Goal: Browse casually: Explore the website without a specific task or goal

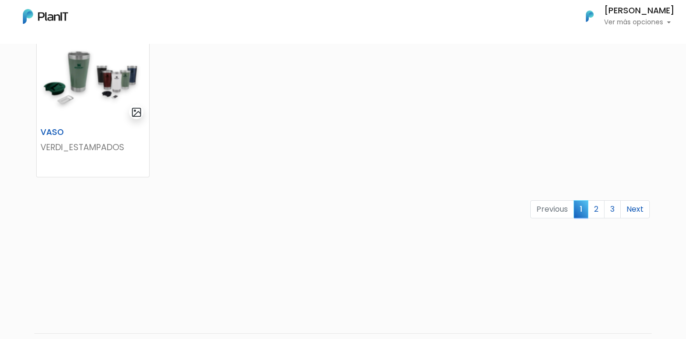
scroll to position [627, 0]
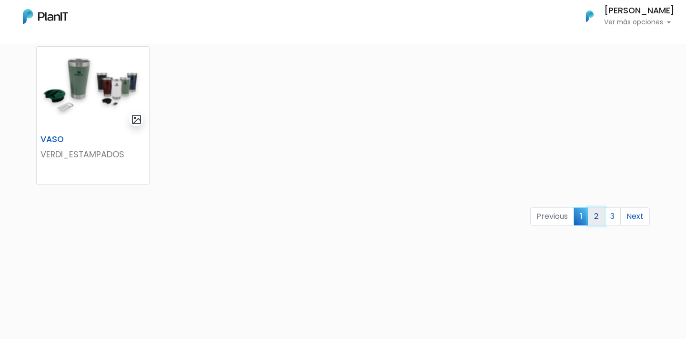
click at [595, 222] on link "2" at bounding box center [596, 216] width 17 height 18
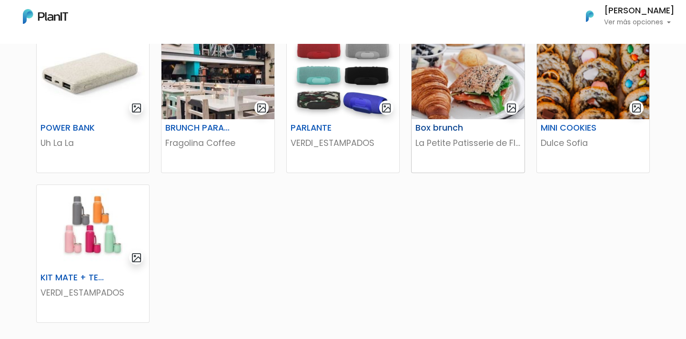
scroll to position [479, 0]
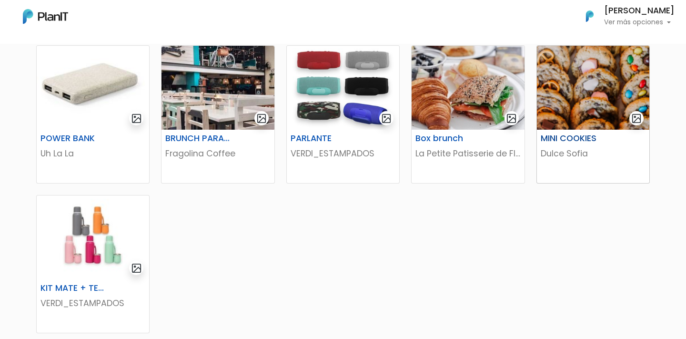
click at [564, 87] on img at bounding box center [593, 88] width 112 height 84
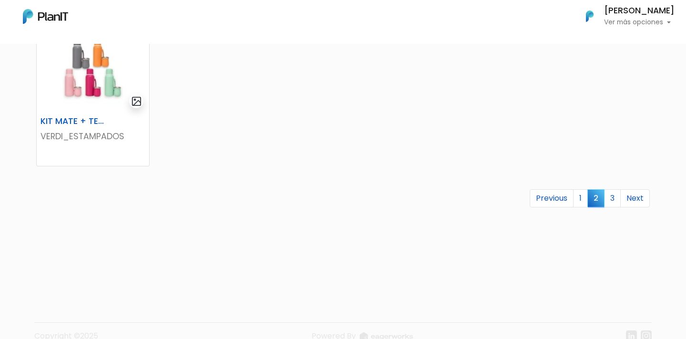
scroll to position [663, 0]
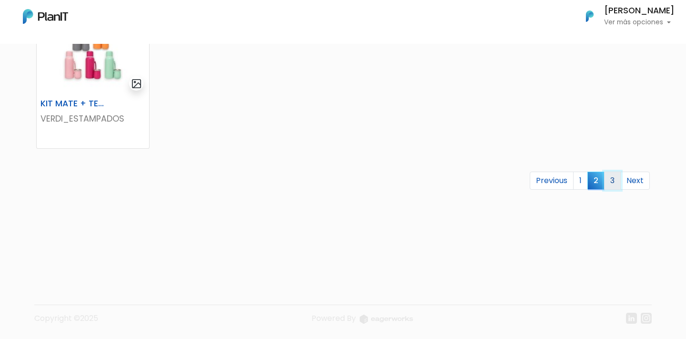
click at [616, 181] on link "3" at bounding box center [612, 180] width 17 height 18
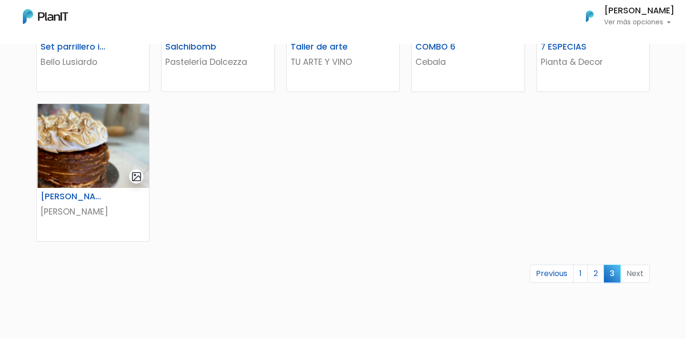
scroll to position [364, 0]
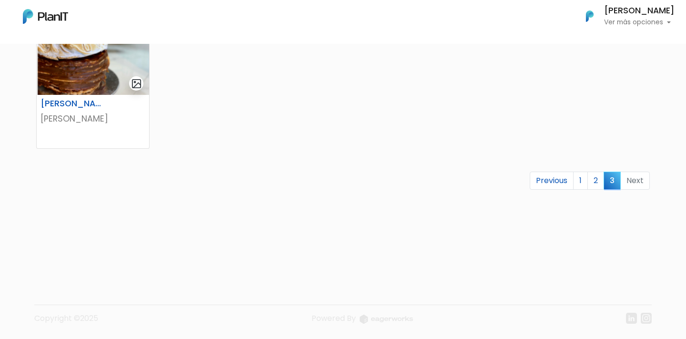
click at [599, 190] on div "Previous 1 2 3 Next" at bounding box center [342, 184] width 625 height 26
click at [599, 181] on link "2" at bounding box center [595, 180] width 17 height 18
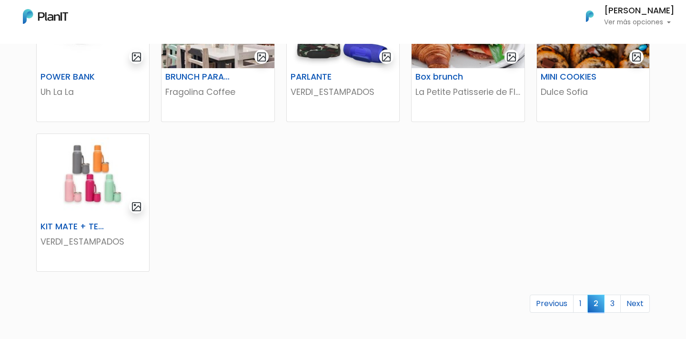
scroll to position [663, 0]
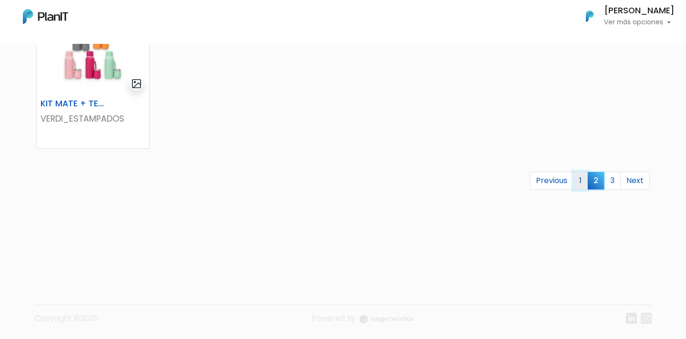
click at [585, 182] on link "1" at bounding box center [580, 180] width 15 height 18
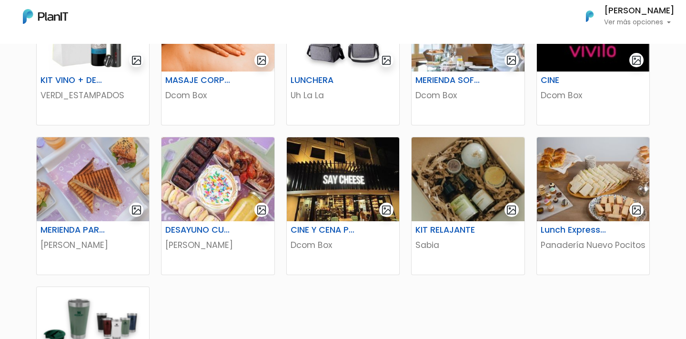
scroll to position [388, 0]
click at [222, 203] on img at bounding box center [217, 179] width 112 height 84
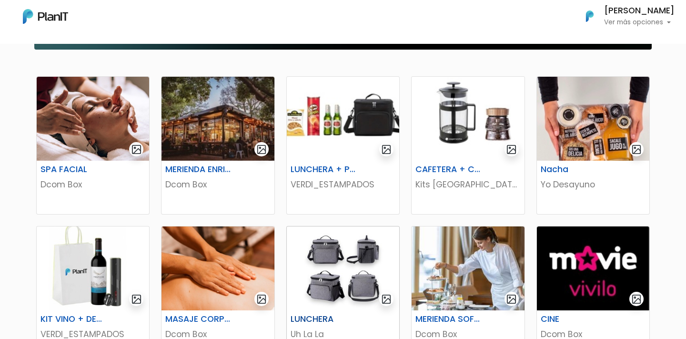
scroll to position [144, 0]
